Goal: Check status: Check status

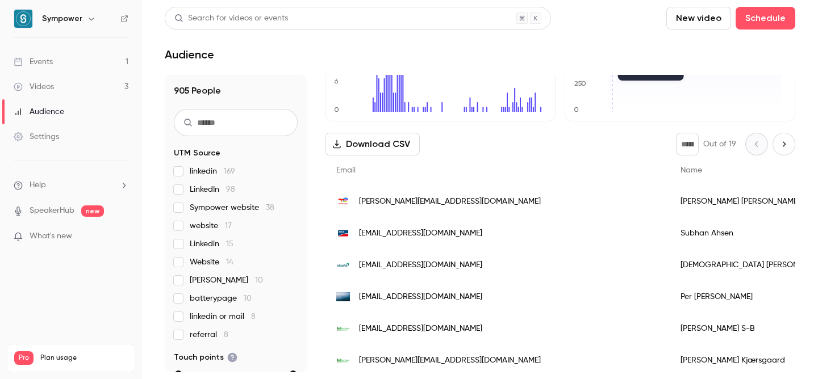
scroll to position [123, 0]
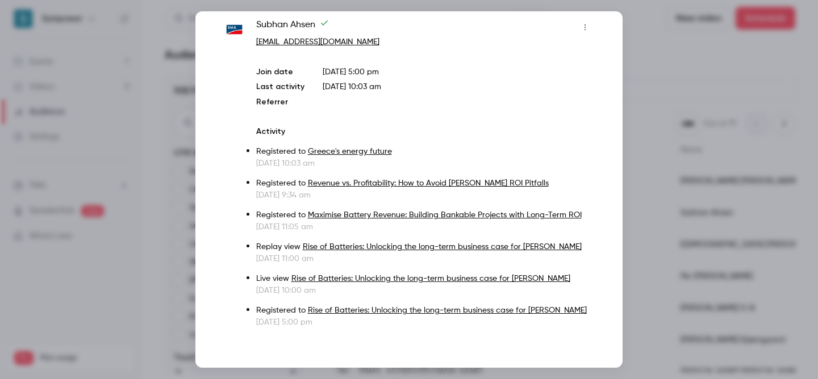
scroll to position [21, 0]
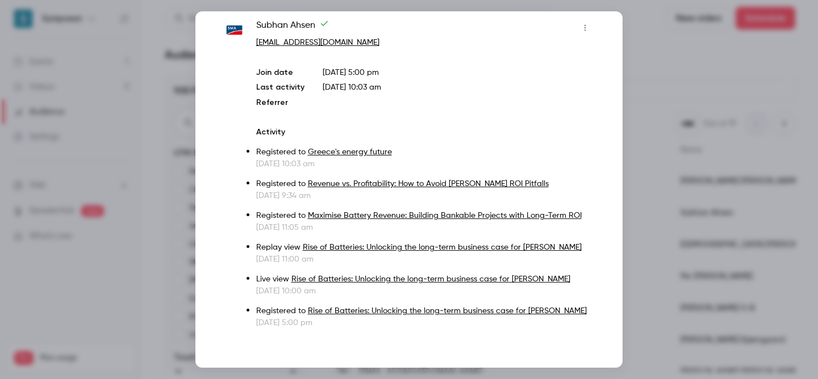
click at [662, 190] on div at bounding box center [409, 189] width 818 height 379
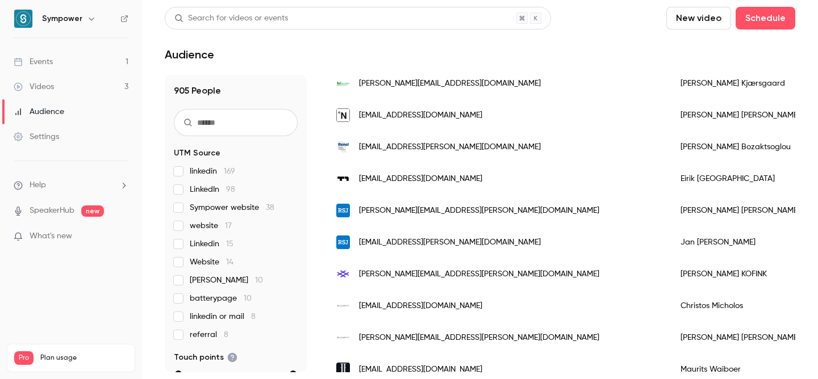
scroll to position [377, 0]
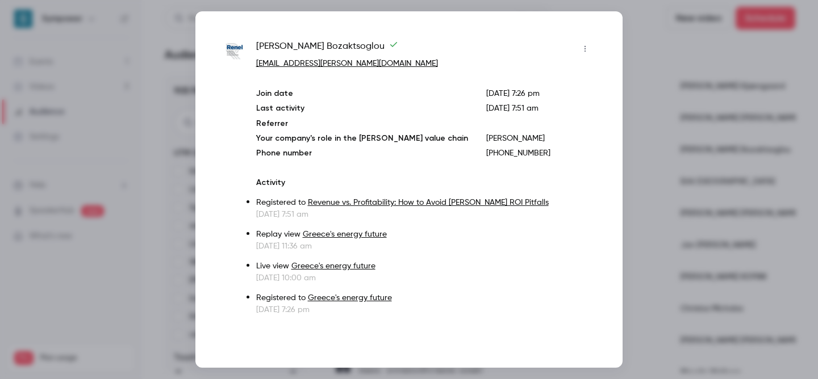
click at [676, 152] on div at bounding box center [409, 189] width 818 height 379
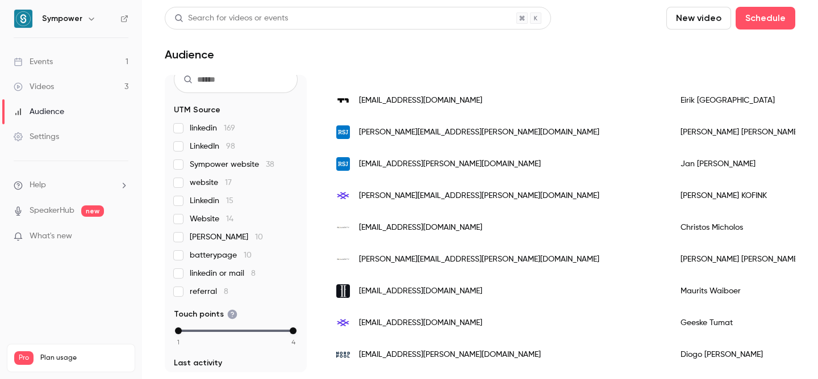
scroll to position [0, 0]
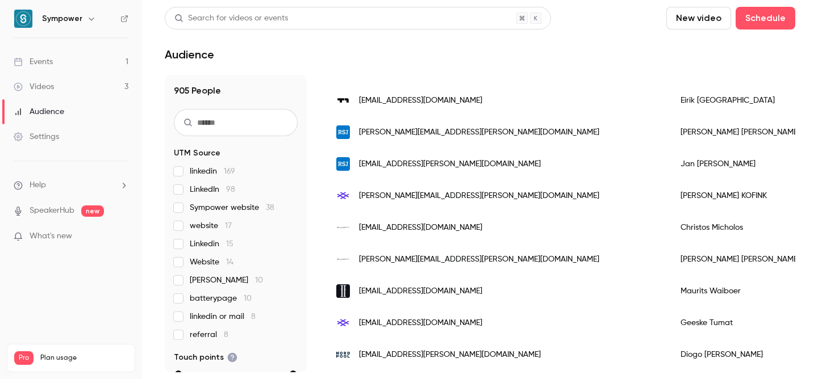
click at [59, 66] on link "Events 1" at bounding box center [71, 61] width 142 height 25
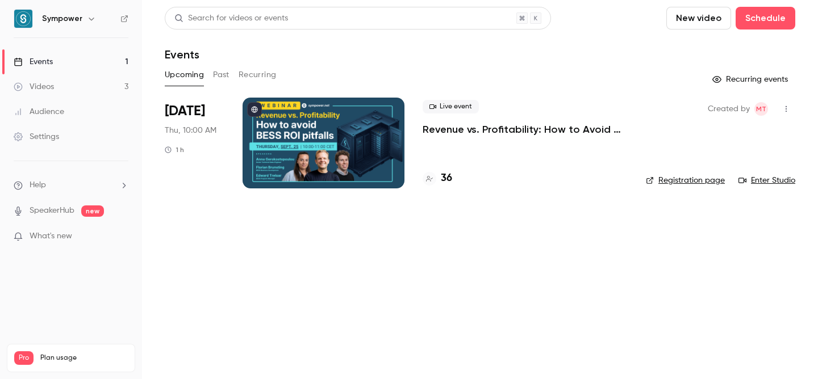
click at [500, 136] on div "Live event Revenue vs. Profitability: How to Avoid [PERSON_NAME] ROI Pitfalls 36" at bounding box center [525, 143] width 205 height 91
click at [501, 122] on div "Live event Revenue vs. Profitability: How to Avoid [PERSON_NAME] ROI Pitfalls" at bounding box center [525, 118] width 205 height 36
click at [501, 128] on p "Revenue vs. Profitability: How to Avoid [PERSON_NAME] ROI Pitfalls" at bounding box center [525, 130] width 205 height 14
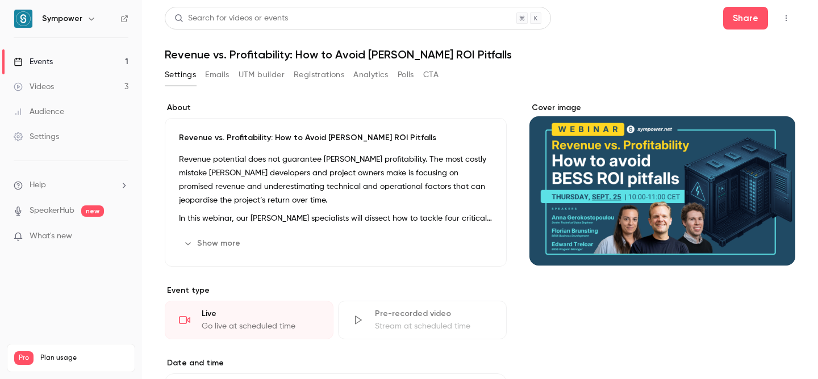
click at [316, 71] on button "Registrations" at bounding box center [319, 75] width 51 height 18
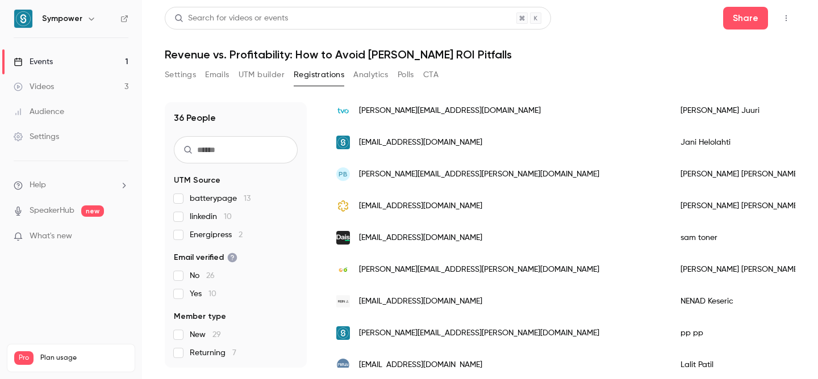
scroll to position [996, 0]
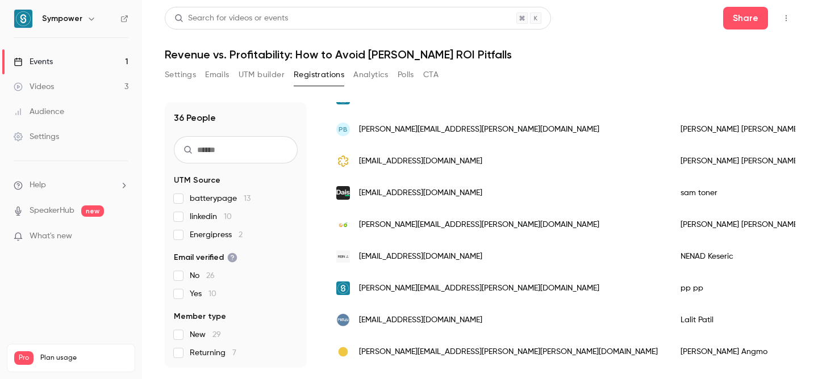
click at [200, 349] on span "Returning 7" at bounding box center [213, 353] width 47 height 11
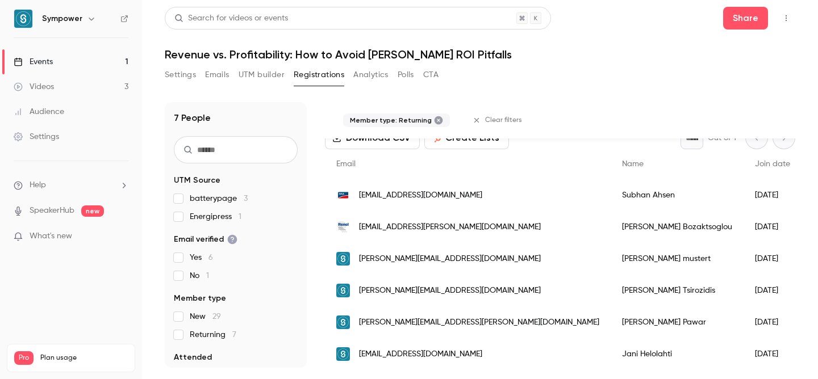
scroll to position [110, 0]
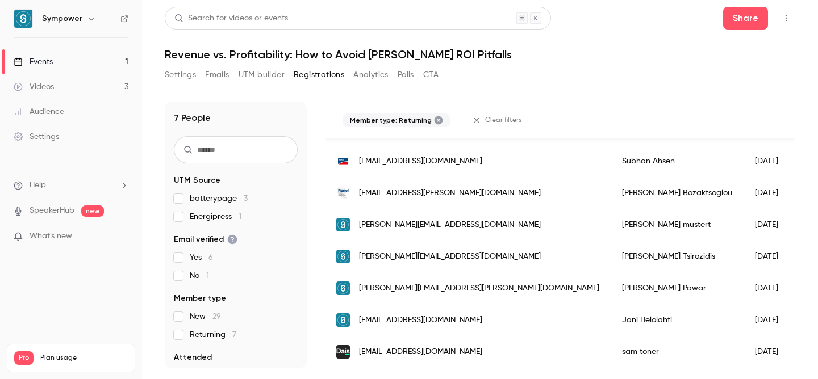
click at [219, 340] on span "Returning 7" at bounding box center [213, 334] width 47 height 11
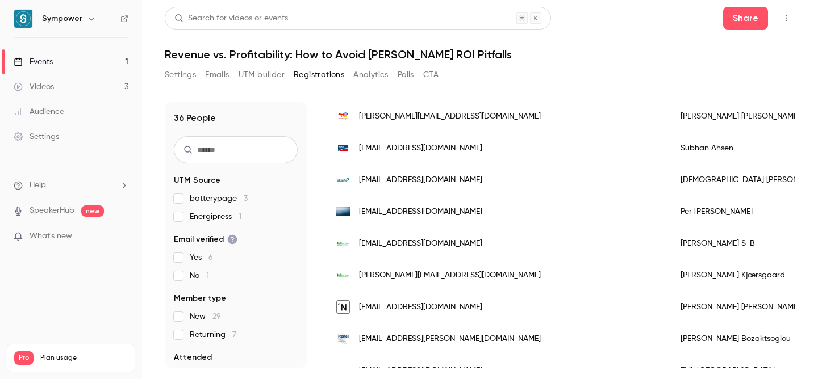
scroll to position [74, 0]
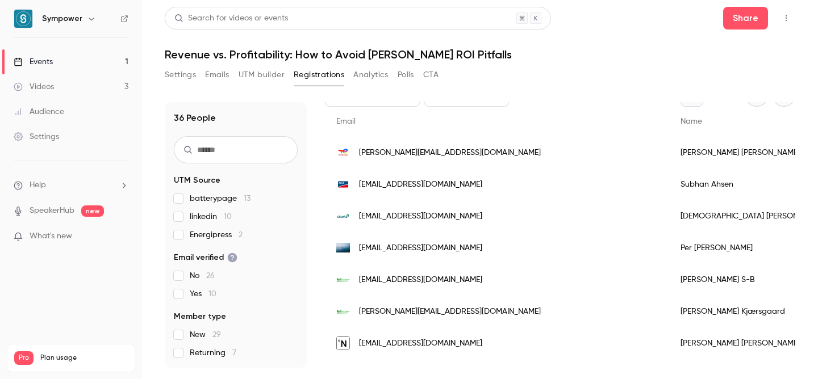
click at [207, 240] on span "Energipress 2" at bounding box center [216, 234] width 53 height 11
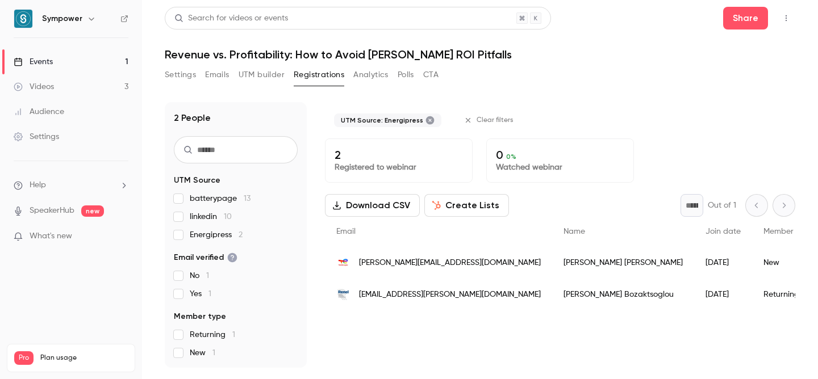
scroll to position [0, 0]
click at [207, 240] on span "Energipress 2" at bounding box center [216, 234] width 53 height 11
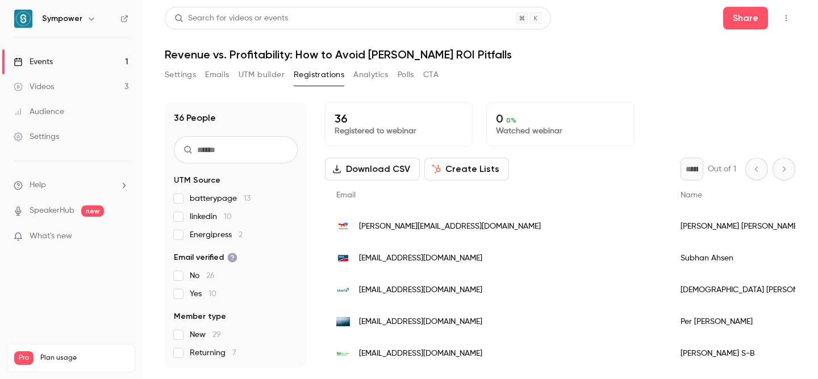
click at [206, 217] on span "linkedin 10" at bounding box center [211, 216] width 42 height 11
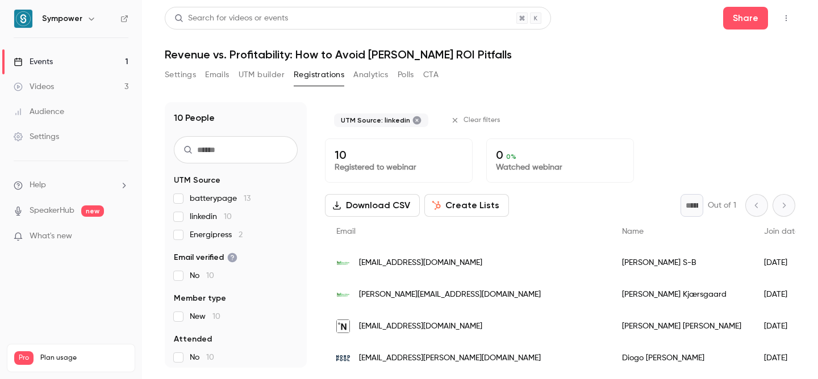
click at [206, 217] on span "linkedin 10" at bounding box center [211, 216] width 42 height 11
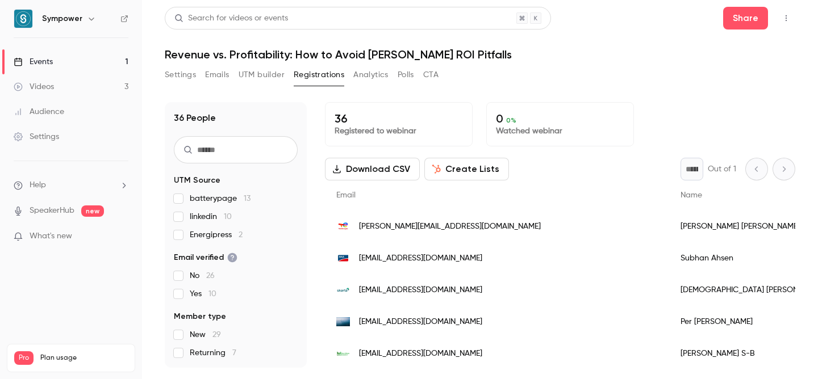
click at [207, 238] on span "Energipress 2" at bounding box center [216, 234] width 53 height 11
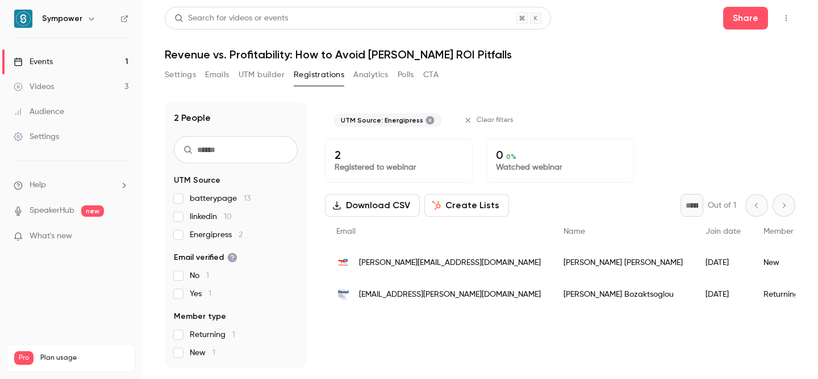
click at [207, 238] on span "Energipress 2" at bounding box center [216, 234] width 53 height 11
